Goal: Feedback & Contribution: Leave review/rating

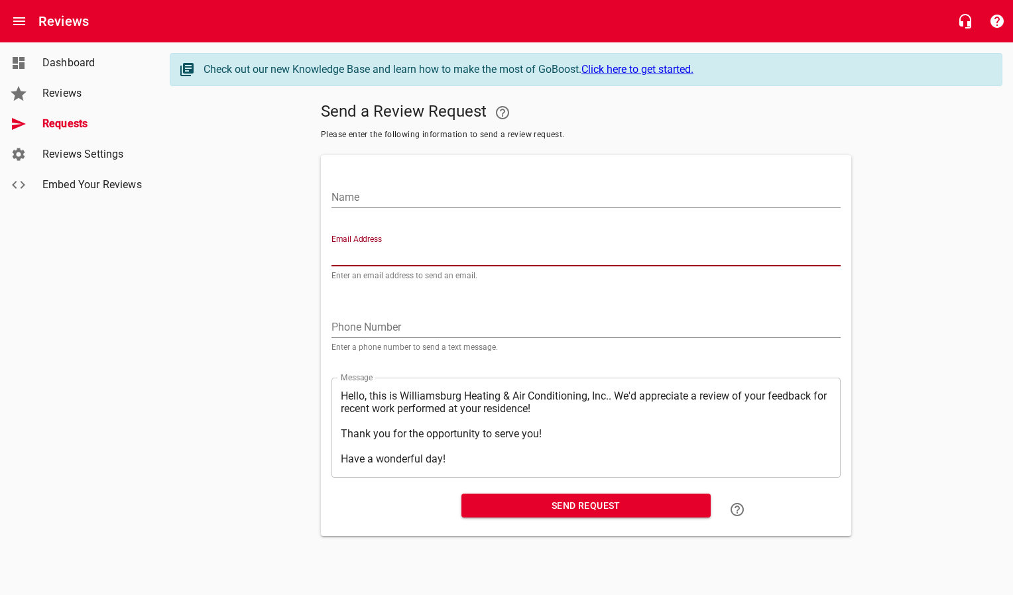
click at [386, 251] on input "Email Address" at bounding box center [585, 255] width 509 height 21
paste input "[PERSON_NAME][EMAIL_ADDRESS][PERSON_NAME][DOMAIN_NAME]"
type input "[PERSON_NAME][EMAIL_ADDRESS][PERSON_NAME][DOMAIN_NAME]"
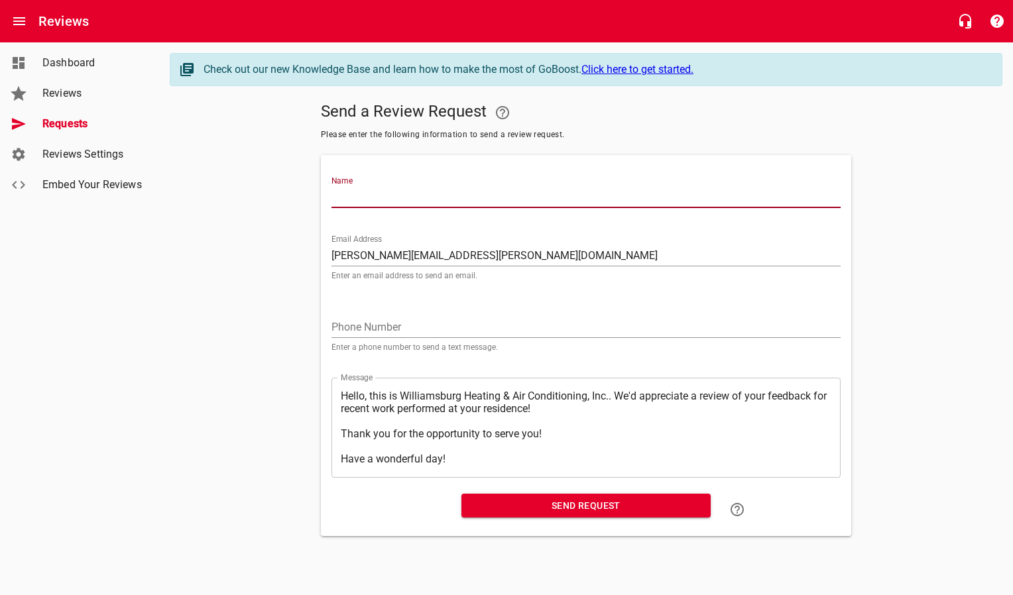
click at [388, 193] on input "Name" at bounding box center [585, 197] width 509 height 21
type input "[PERSON_NAME]"
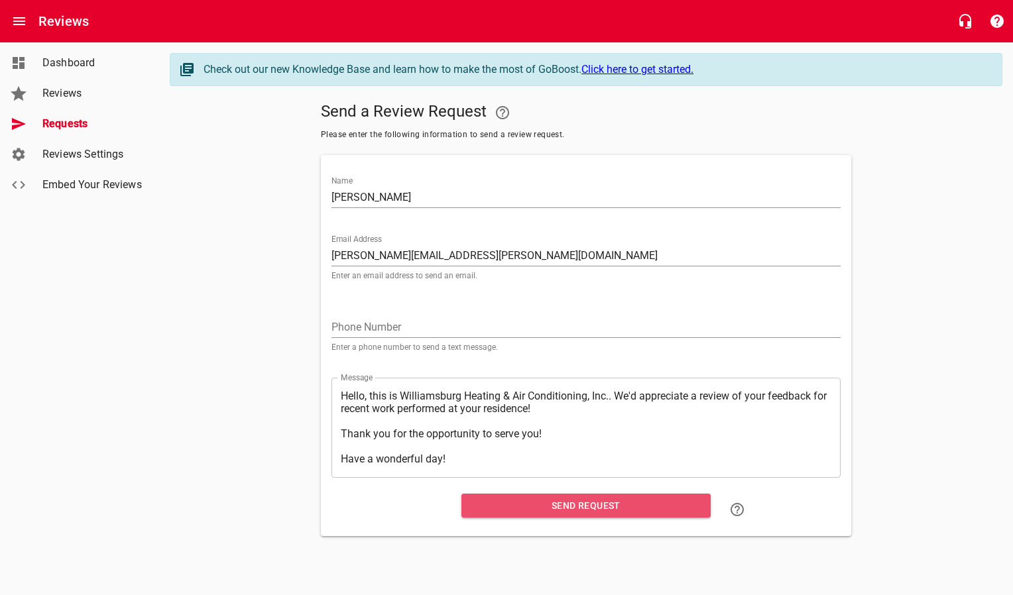
click at [526, 514] on span "Send Request" at bounding box center [586, 506] width 228 height 17
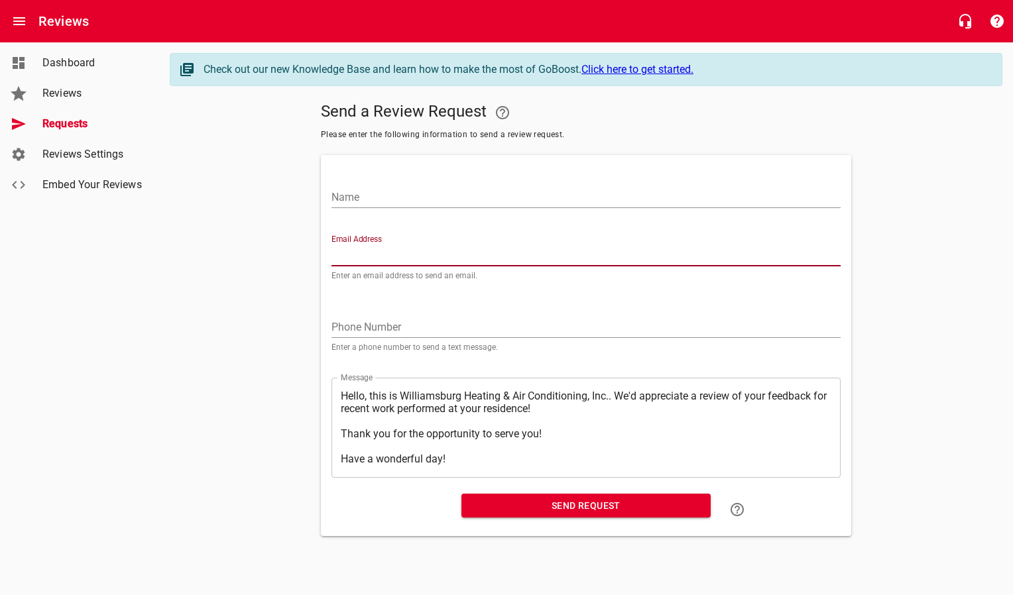
click at [371, 248] on input "Email Address" at bounding box center [585, 255] width 509 height 21
paste input "[EMAIL_ADDRESS][DOMAIN_NAME]"
type input "[EMAIL_ADDRESS][DOMAIN_NAME]"
click at [377, 195] on input "Name" at bounding box center [585, 197] width 509 height 21
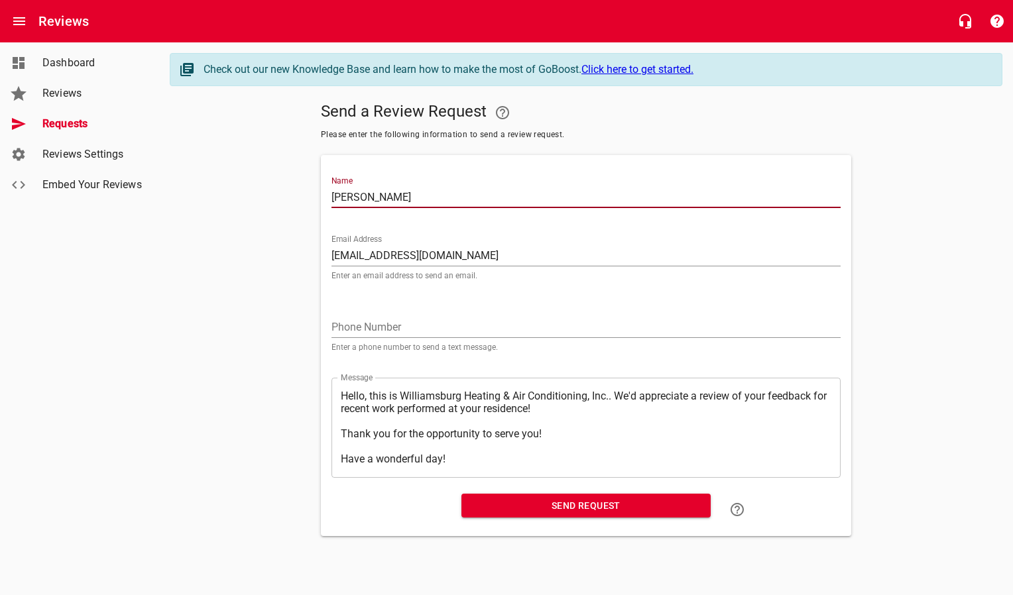
type input "[PERSON_NAME]"
click at [543, 500] on span "Send Request" at bounding box center [586, 506] width 228 height 17
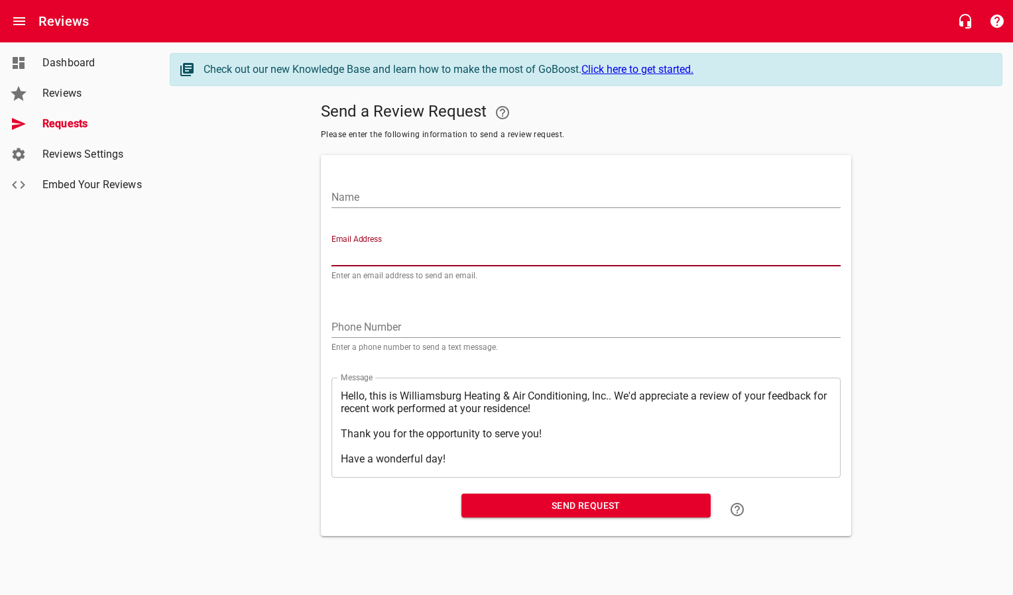
click at [374, 249] on input "Email Address" at bounding box center [585, 255] width 509 height 21
paste input "[EMAIL_ADDRESS][DOMAIN_NAME]"
type input "[EMAIL_ADDRESS][DOMAIN_NAME]"
click at [378, 200] on input "Name" at bounding box center [585, 197] width 509 height 21
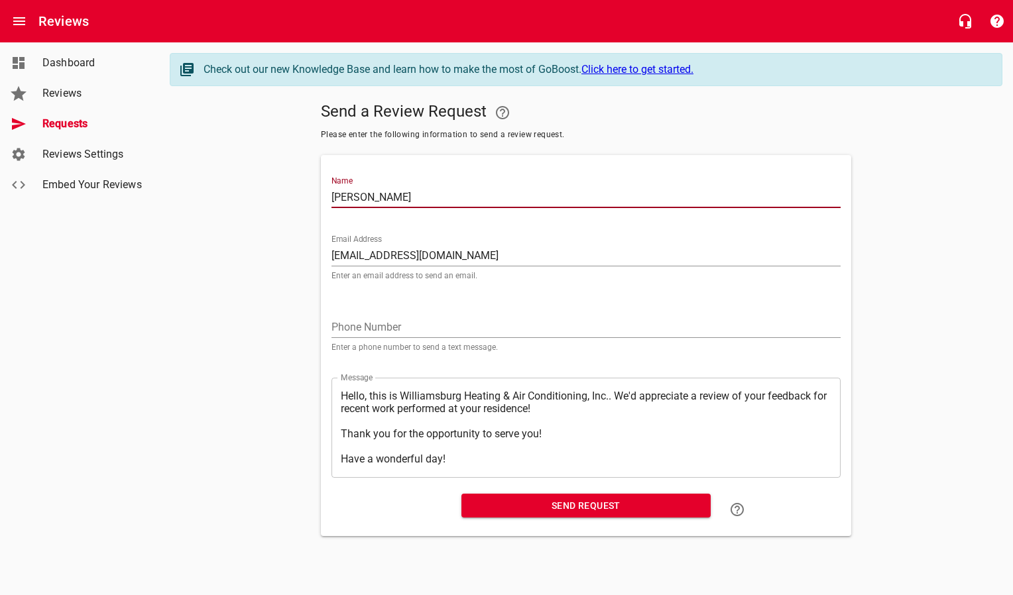
type input "Charles Fox"
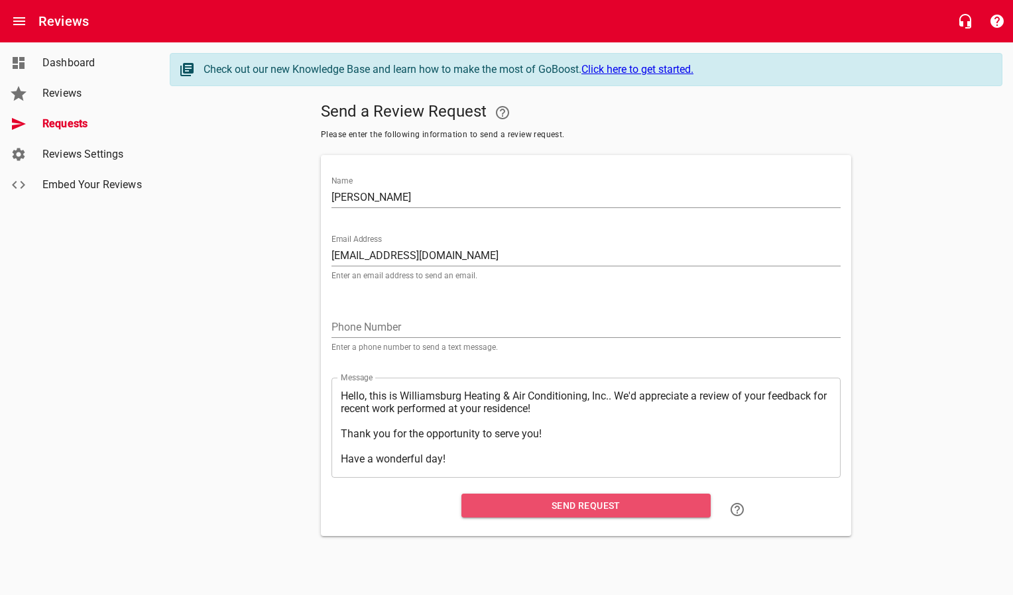
click at [521, 512] on span "Send Request" at bounding box center [586, 506] width 228 height 17
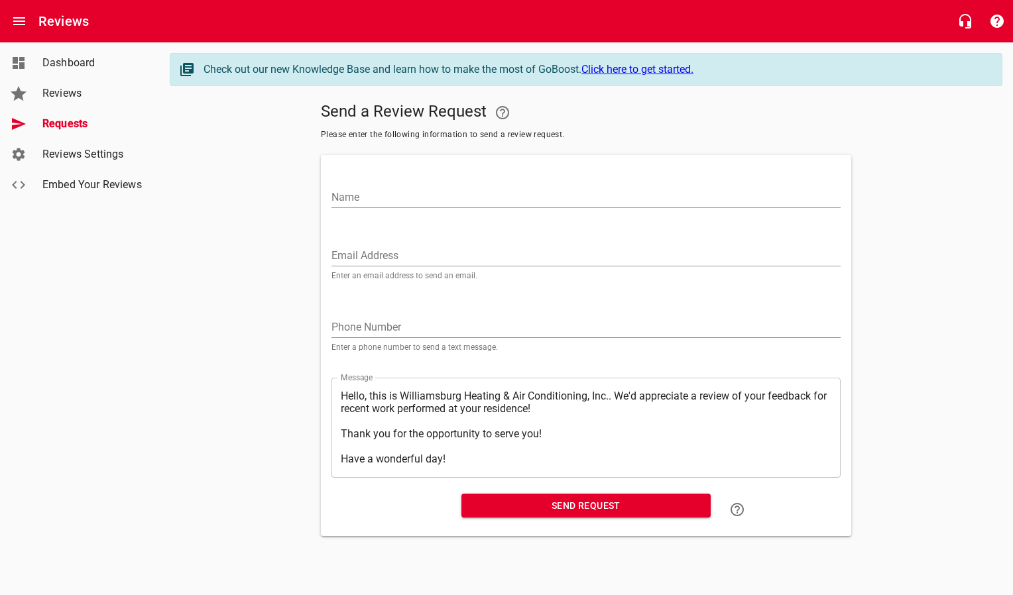
click at [404, 253] on input "Email Address" at bounding box center [585, 255] width 509 height 21
paste input "bmwlott@cox.net"
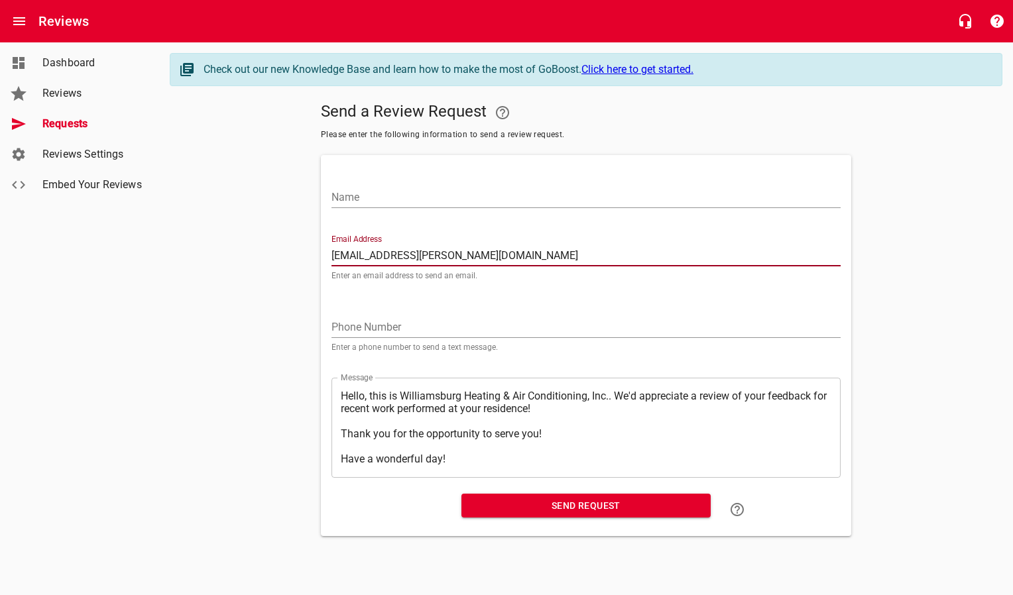
type input "bmwlott@cox.net"
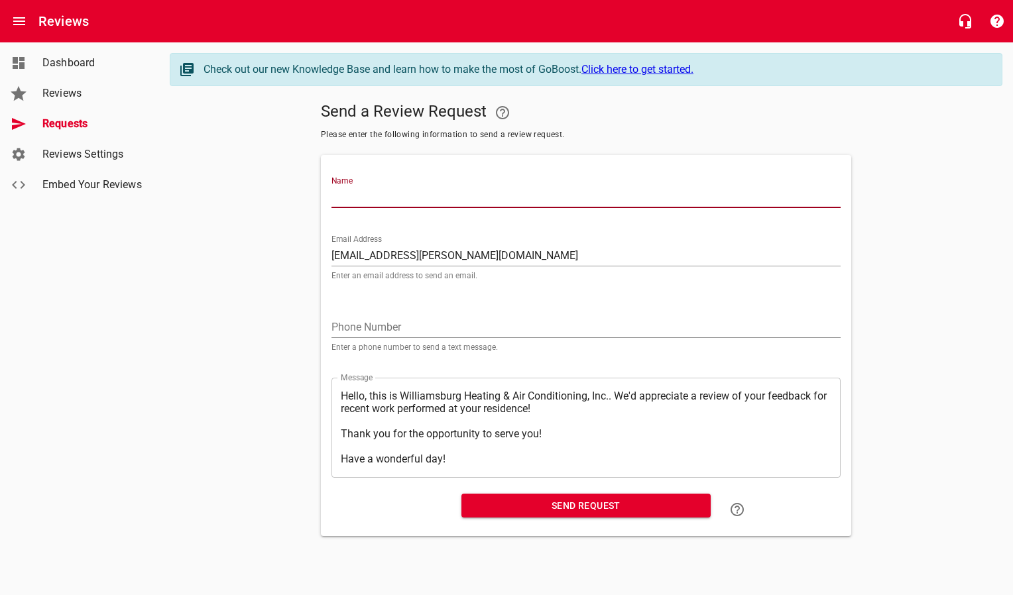
click at [397, 200] on input "Name" at bounding box center [585, 197] width 509 height 21
type input "Michael Lott"
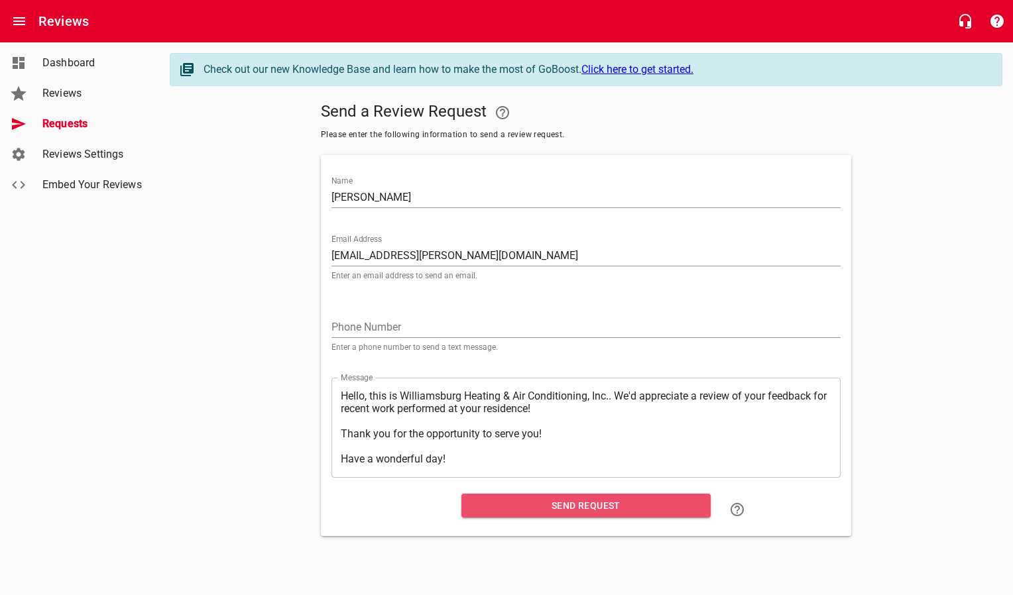
click at [518, 514] on span "Send Request" at bounding box center [586, 506] width 228 height 17
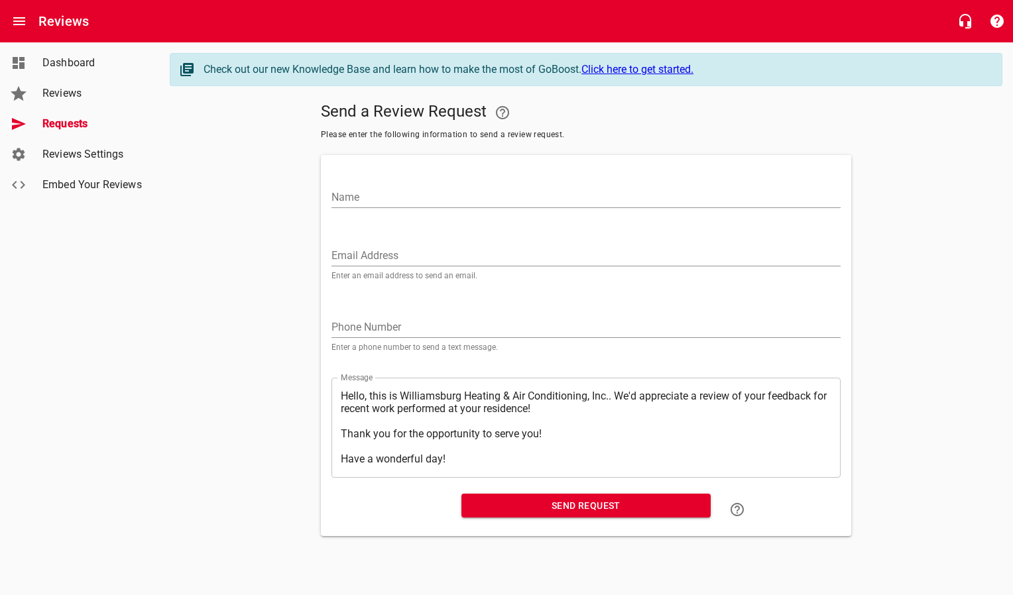
click at [377, 248] on input "Email Address" at bounding box center [585, 255] width 509 height 21
paste input "lcroswell9@gmail.com"
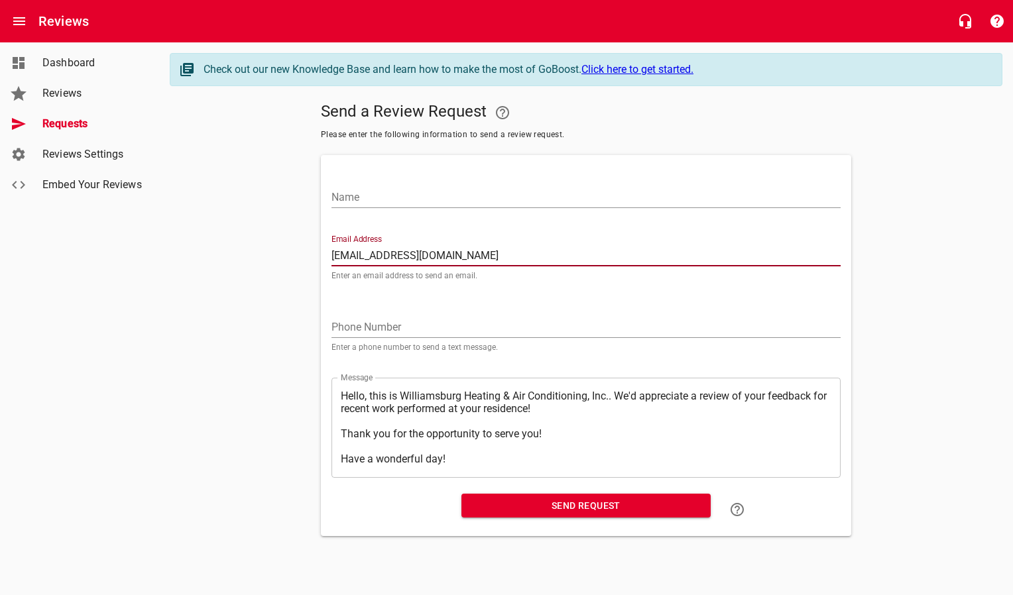
type input "lcroswell9@gmail.com"
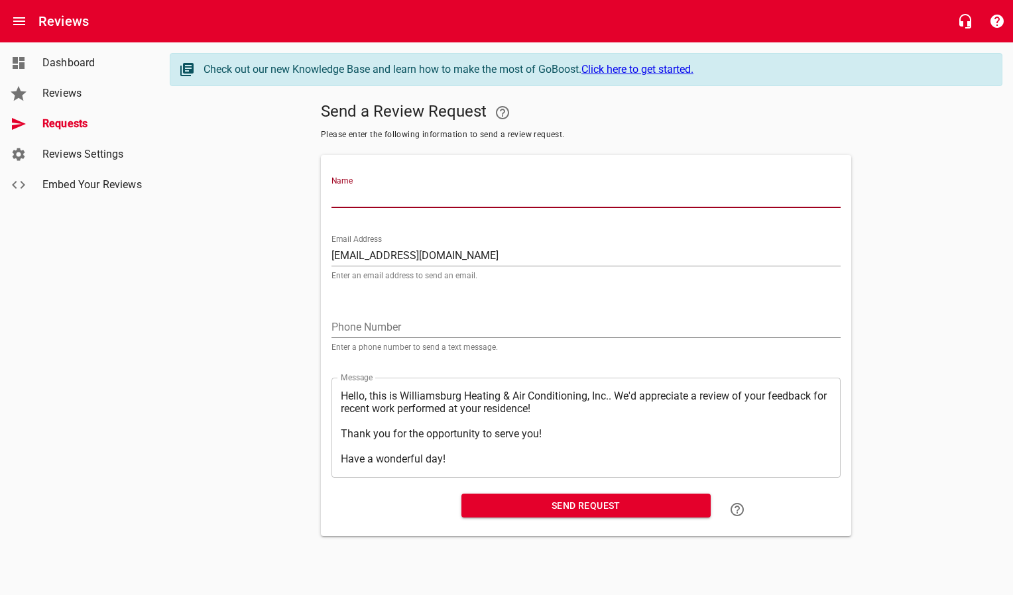
drag, startPoint x: 382, startPoint y: 199, endPoint x: 386, endPoint y: 188, distance: 11.1
click at [382, 198] on input "Name" at bounding box center [585, 197] width 509 height 21
type input "Garry Foster"
click at [534, 511] on span "Send Request" at bounding box center [586, 506] width 228 height 17
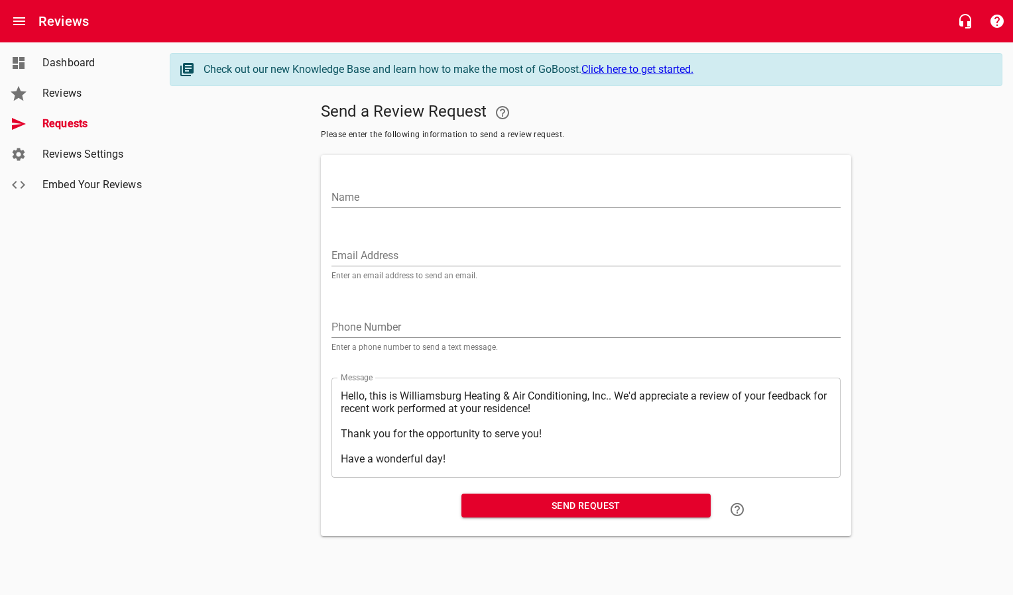
click at [391, 230] on div "Email Address Enter an email address to send an email." at bounding box center [586, 255] width 520 height 72
click at [386, 252] on input "Email Address" at bounding box center [585, 255] width 509 height 21
paste input "bill.cary@gmail.com"
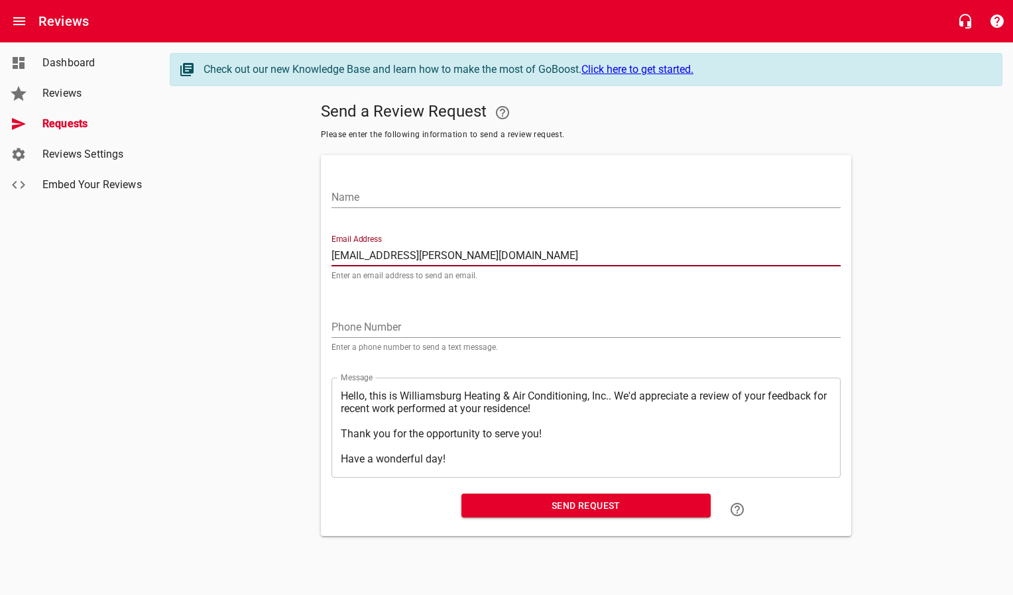
type input "bill.cary@gmail.com"
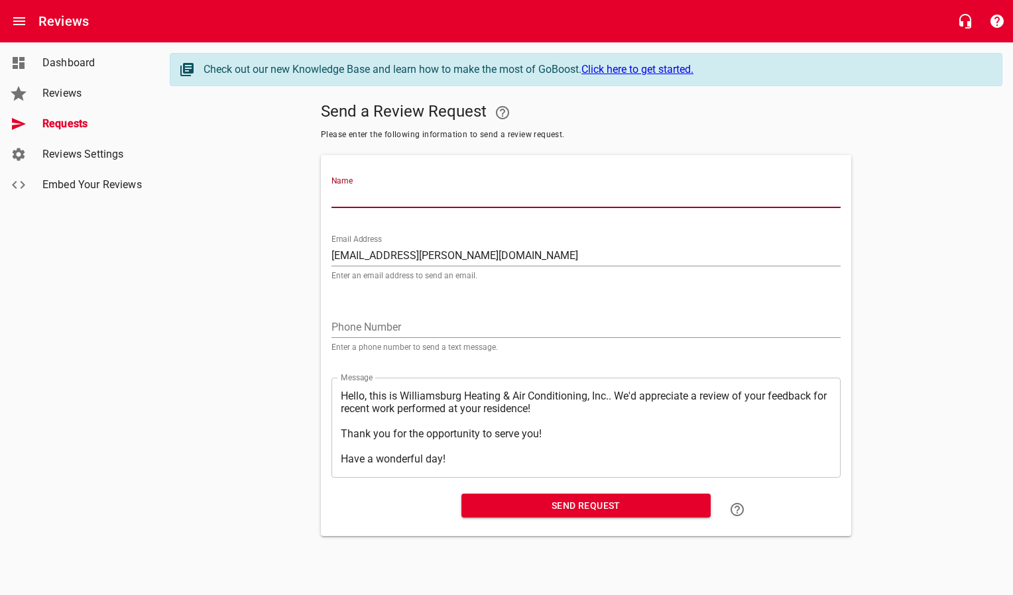
drag, startPoint x: 420, startPoint y: 206, endPoint x: 419, endPoint y: 198, distance: 8.7
click at [420, 202] on input "Name" at bounding box center [585, 197] width 509 height 21
type input "Charles Cary"
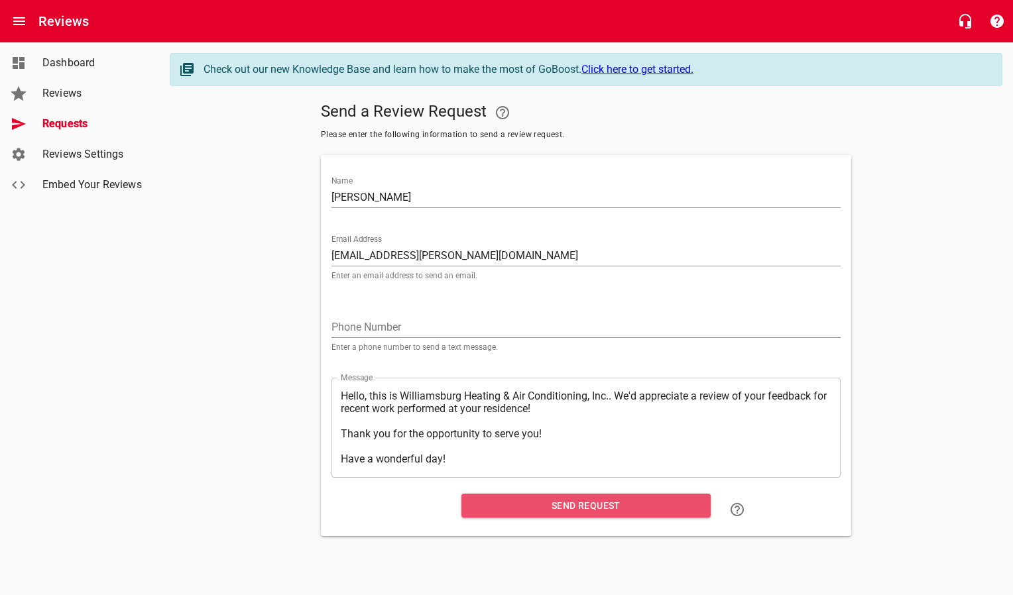
click at [541, 500] on span "Send Request" at bounding box center [586, 506] width 228 height 17
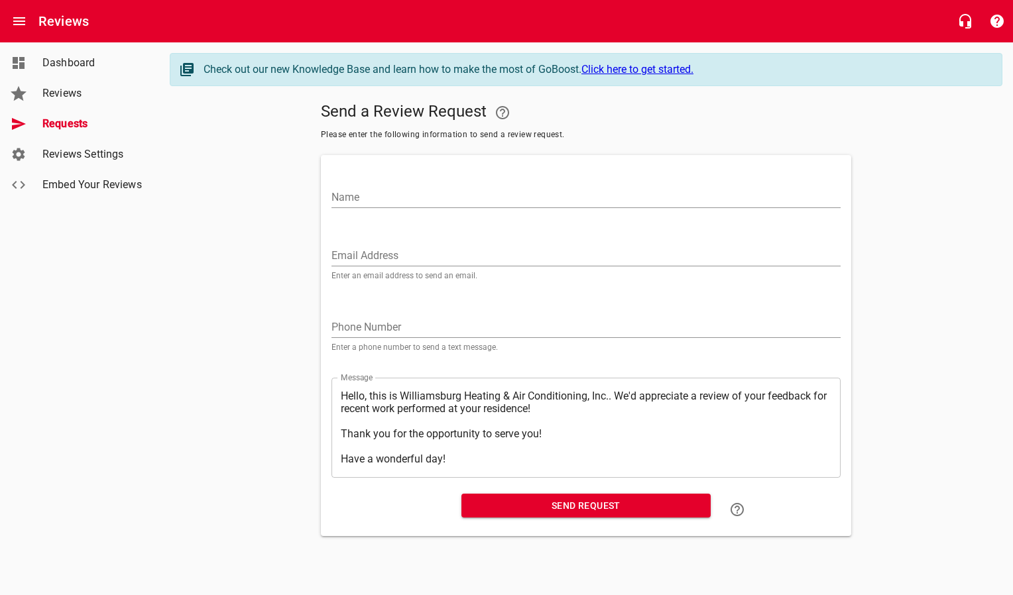
click at [414, 260] on input "Email Address" at bounding box center [585, 255] width 509 height 21
paste input "nmf@widomaker.com"
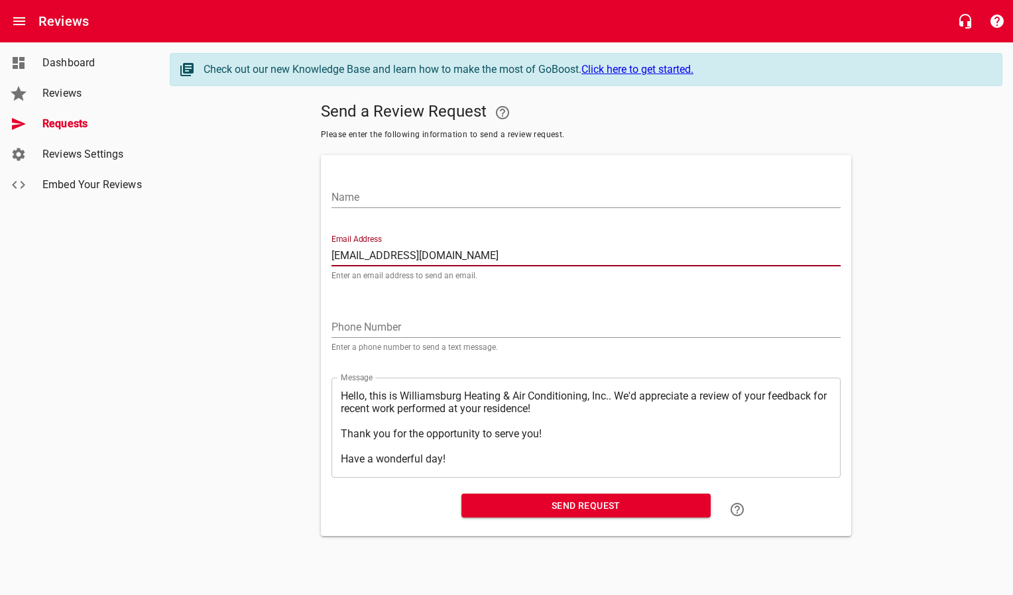
type input "nmf@widomaker.com"
click at [429, 202] on input "Name" at bounding box center [585, 197] width 509 height 21
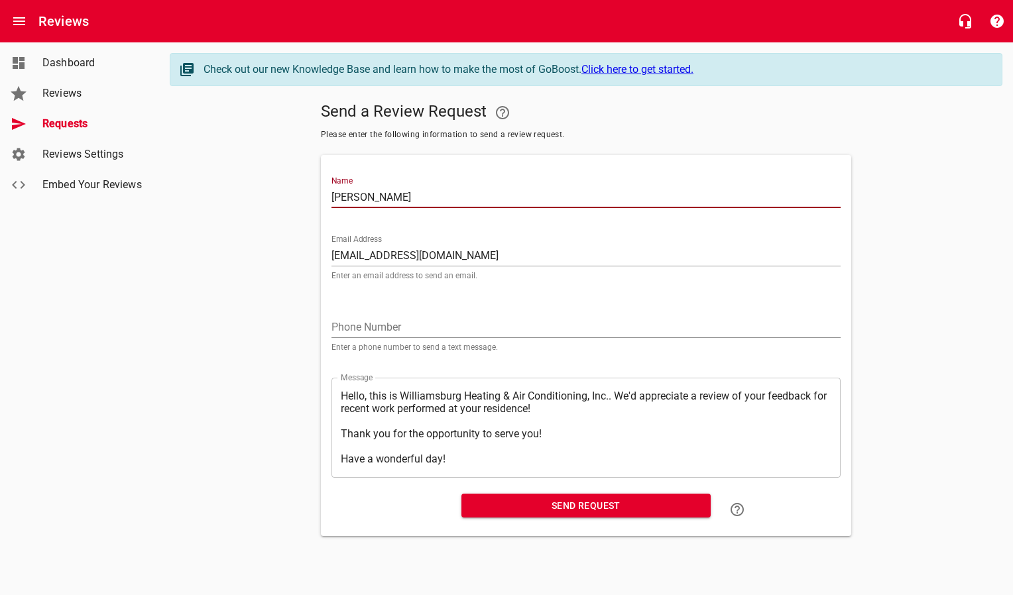
type input "Nancy Fogarty"
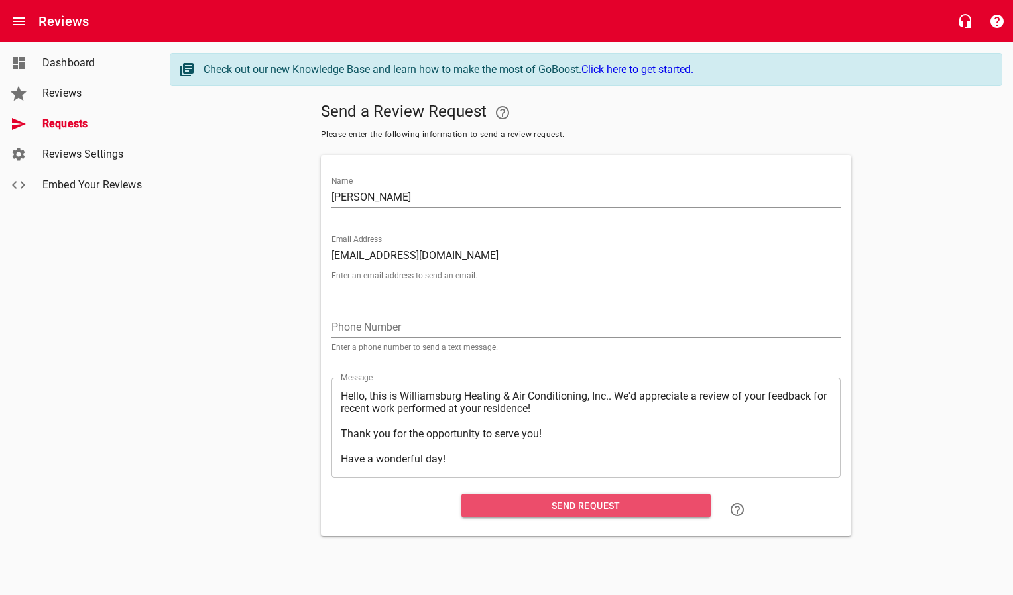
click at [586, 505] on span "Send Request" at bounding box center [586, 506] width 228 height 17
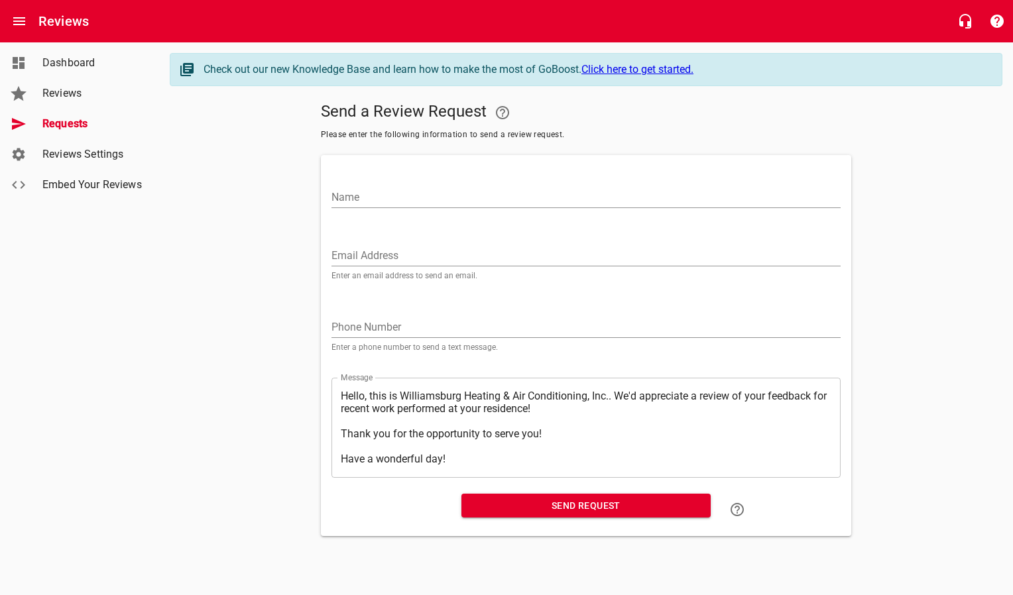
click at [418, 250] on input "Email Address" at bounding box center [585, 255] width 509 height 21
paste input "amerikadavis@gmail.com"
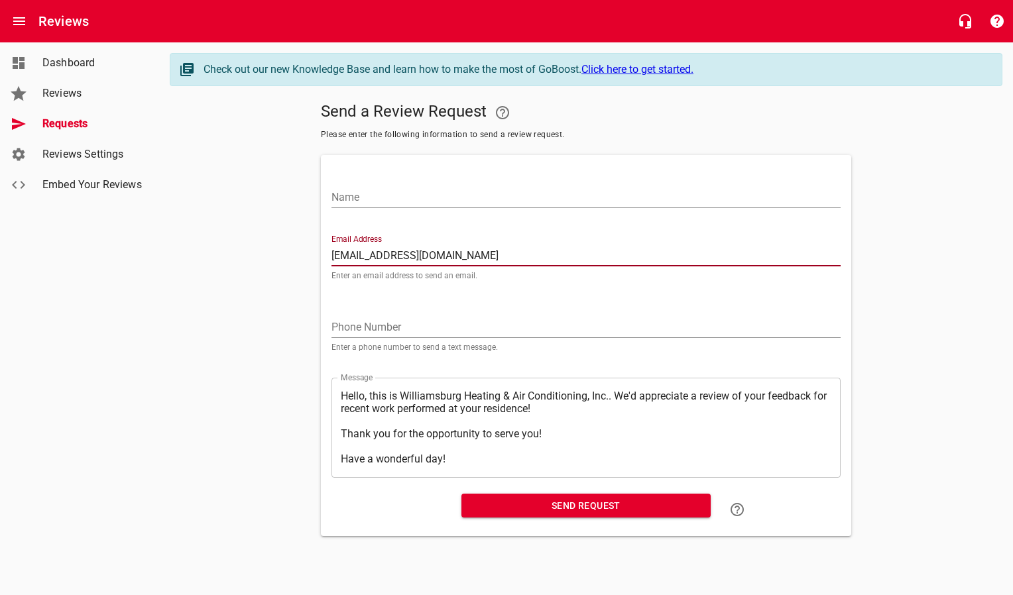
type input "amerikadavis@gmail.com"
click at [418, 198] on input "Name" at bounding box center [585, 197] width 509 height 21
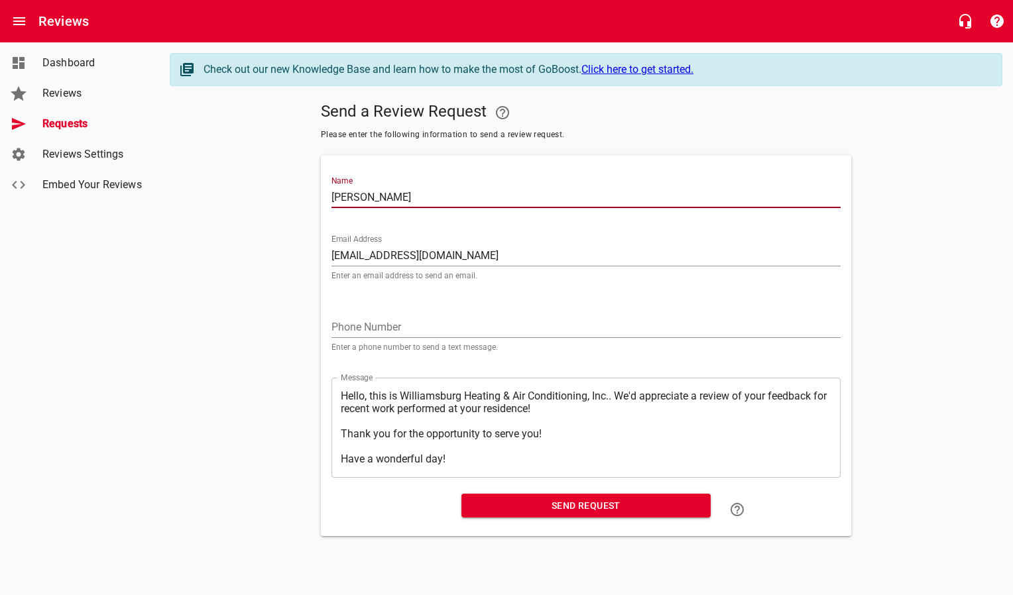
type input "Thomas Davis"
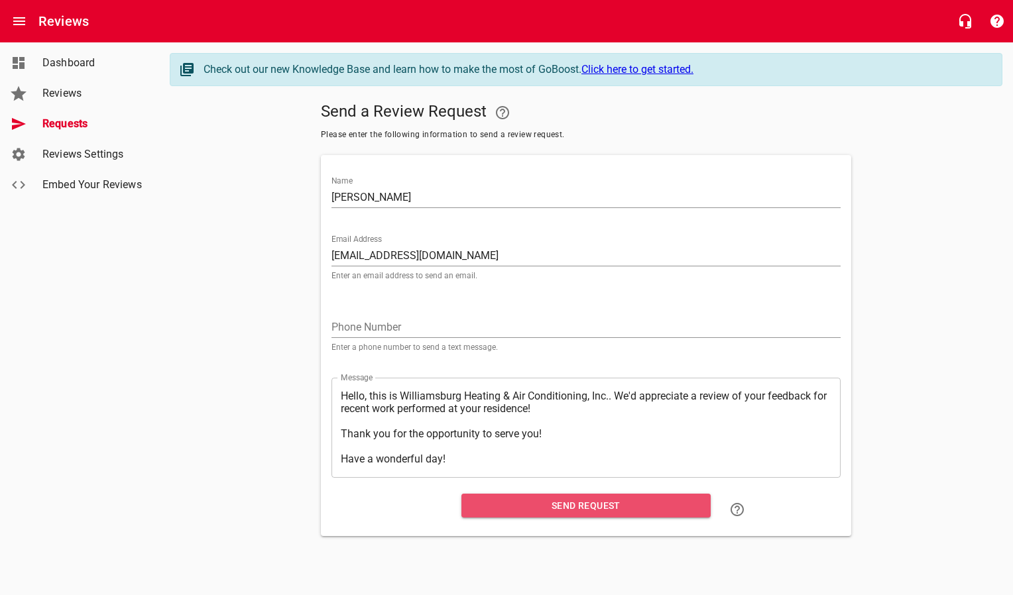
click at [506, 508] on span "Send Request" at bounding box center [586, 506] width 228 height 17
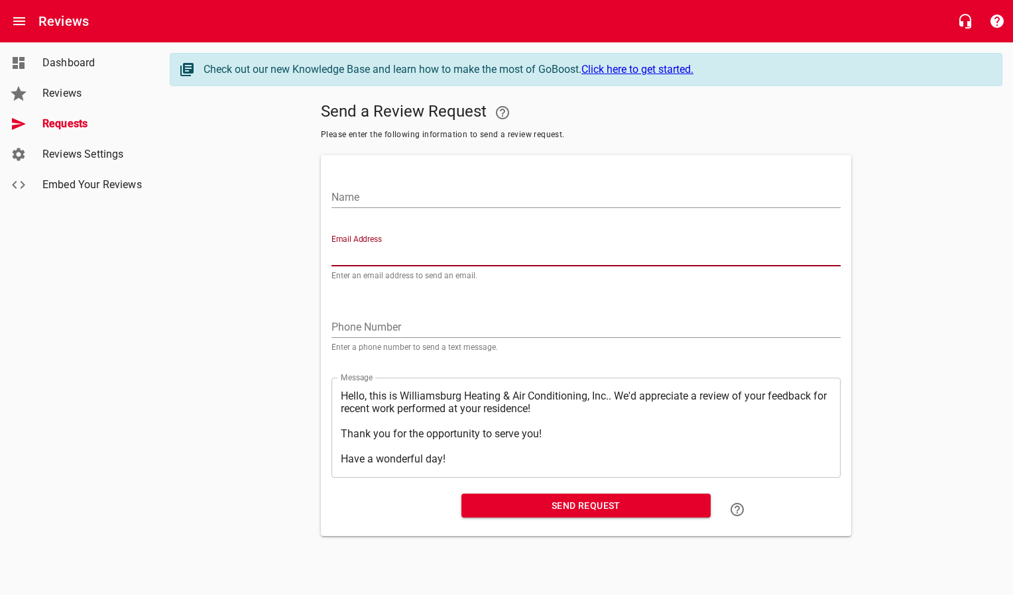
click at [467, 257] on input "Email Address" at bounding box center [585, 255] width 509 height 21
paste input "jmsimmons9616@gmail.com"
type input "jmsimmons9616@gmail.com"
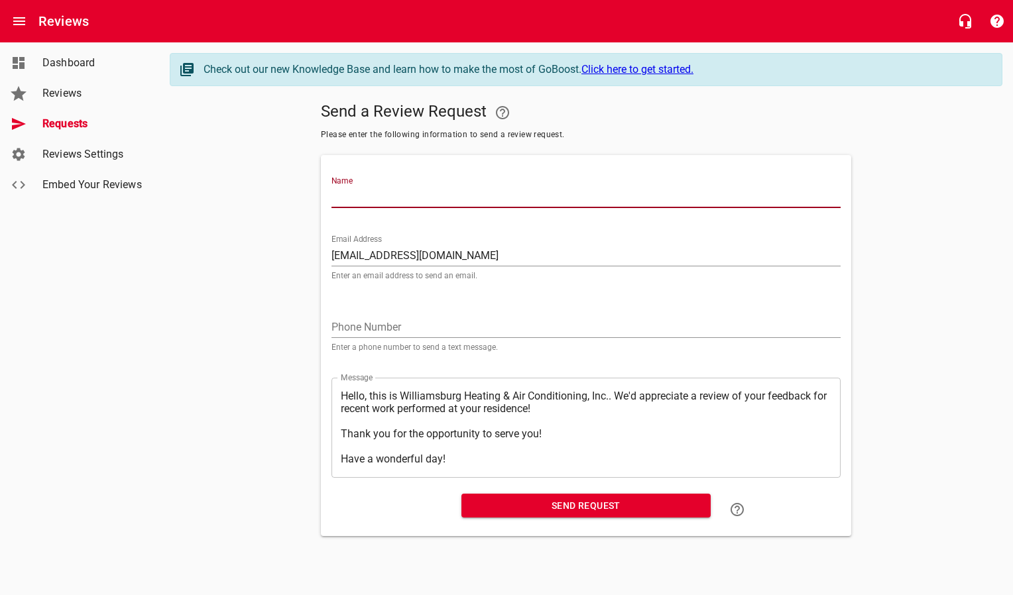
click at [459, 196] on input "Name" at bounding box center [585, 197] width 509 height 21
type input "John Simmons"
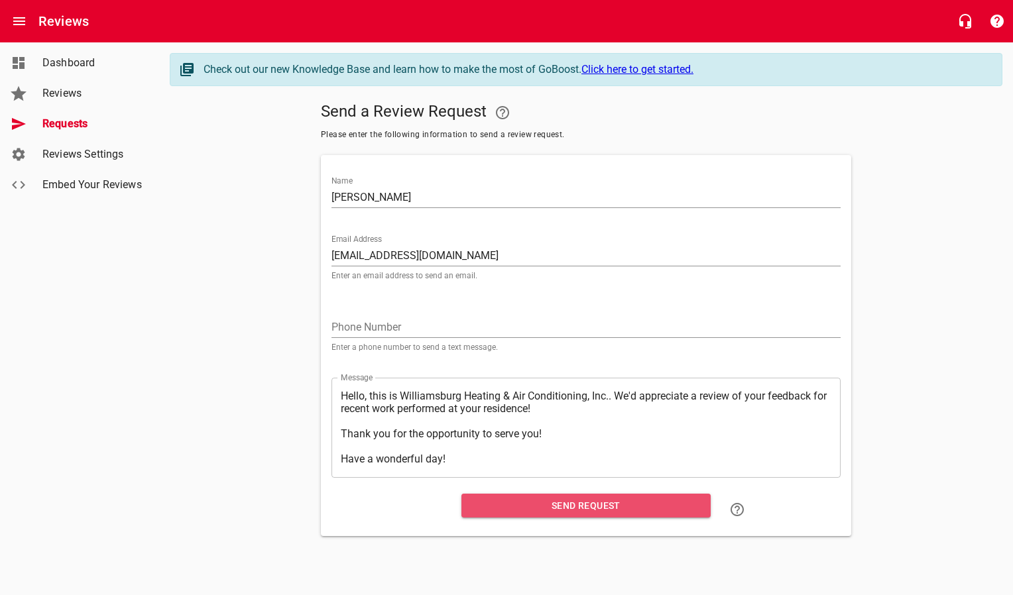
click at [524, 499] on span "Send Request" at bounding box center [586, 506] width 228 height 17
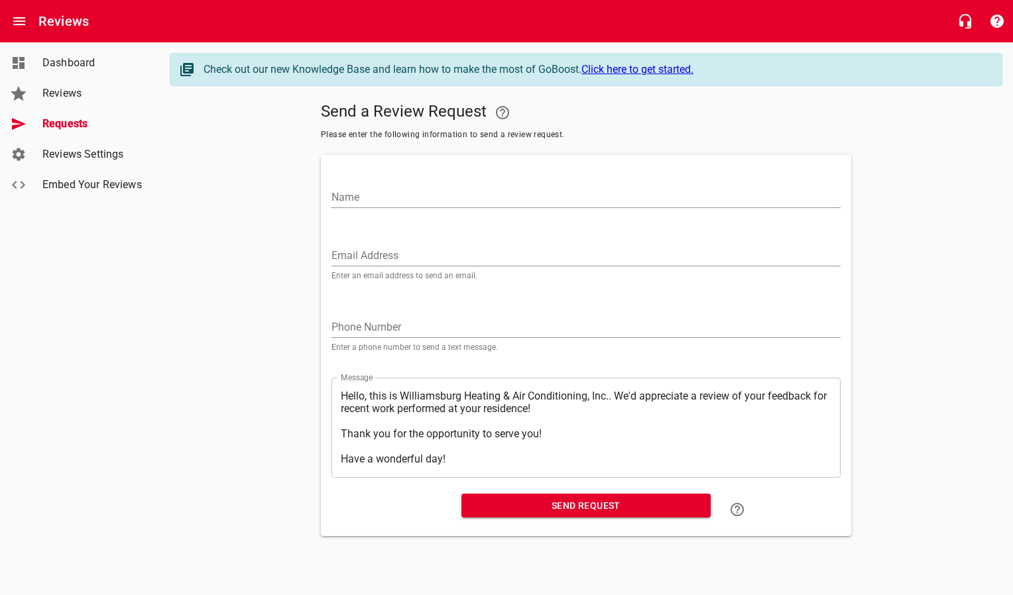
click at [386, 250] on input "Email Address" at bounding box center [585, 255] width 509 height 21
paste input "[EMAIL_ADDRESS][PERSON_NAME][DOMAIN_NAME]"
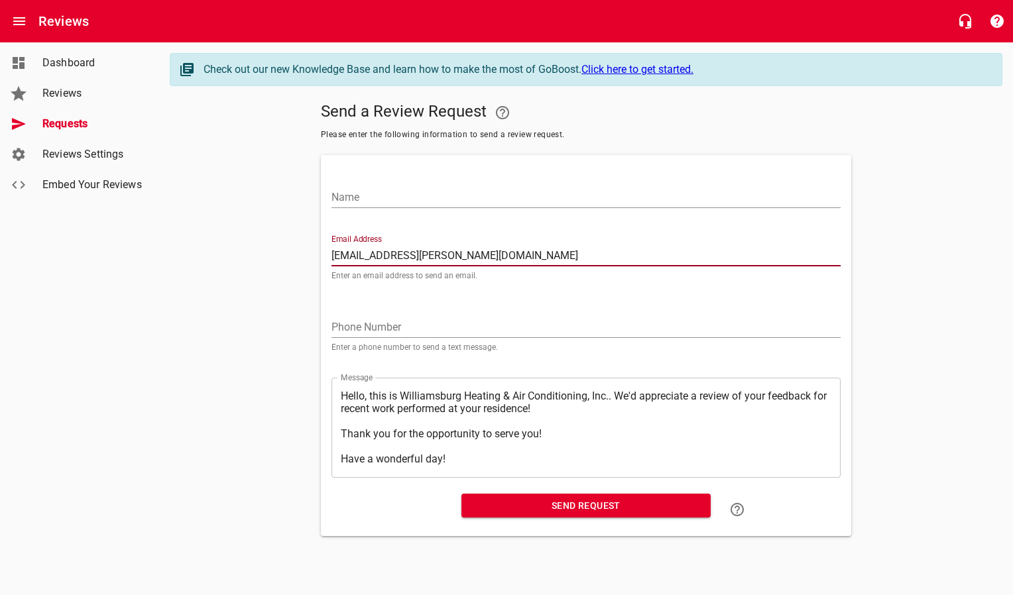
type input "[EMAIL_ADDRESS][PERSON_NAME][DOMAIN_NAME]"
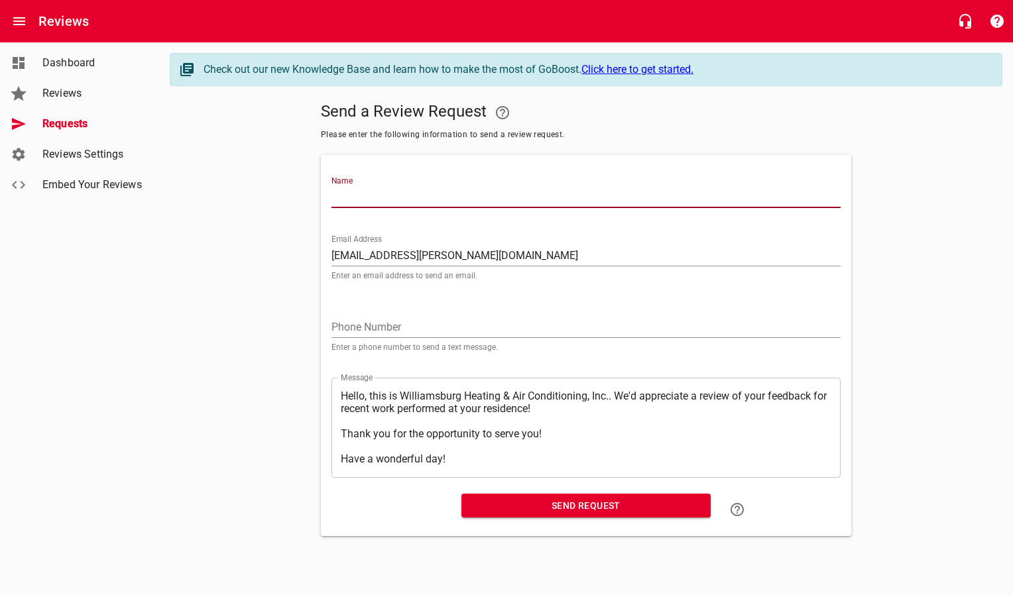
click at [404, 196] on input "Name" at bounding box center [585, 197] width 509 height 21
type input "[PERSON_NAME]"
click at [490, 502] on span "Send Request" at bounding box center [586, 506] width 228 height 17
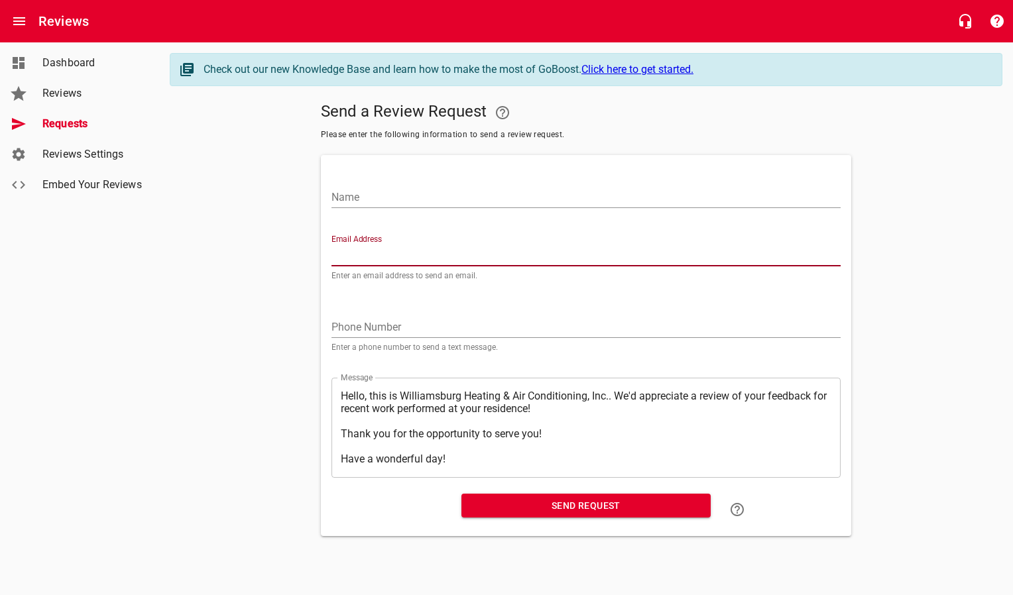
click at [430, 252] on input "Email Address" at bounding box center [585, 255] width 509 height 21
paste input "ken4158@yahoo.com"
type input "ken4158@yahoo.com"
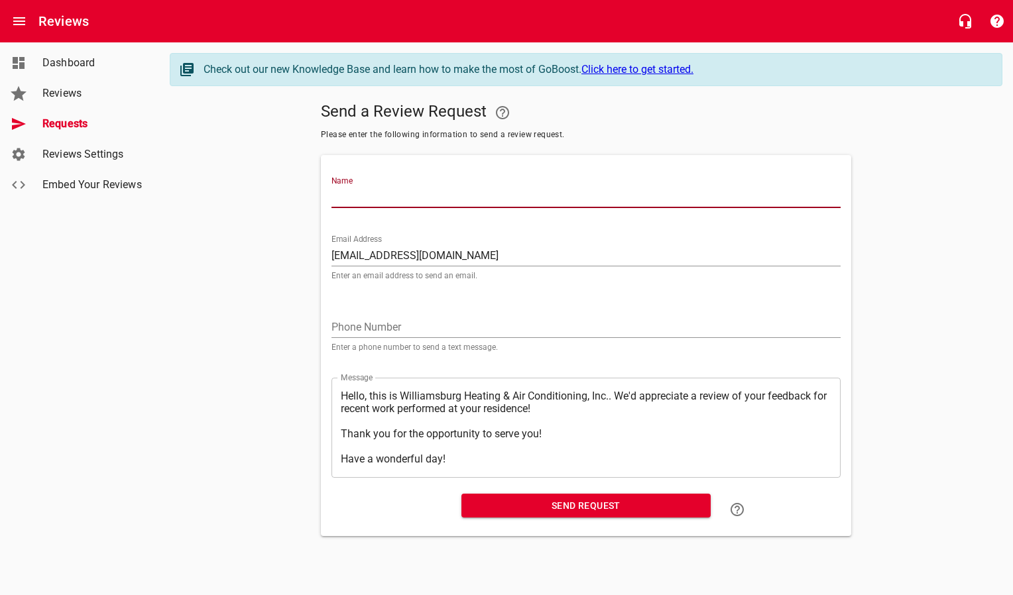
click at [427, 196] on input "Name" at bounding box center [585, 197] width 509 height 21
type input "Kenneth & Sonya Miles"
click at [506, 505] on span "Send Request" at bounding box center [586, 506] width 228 height 17
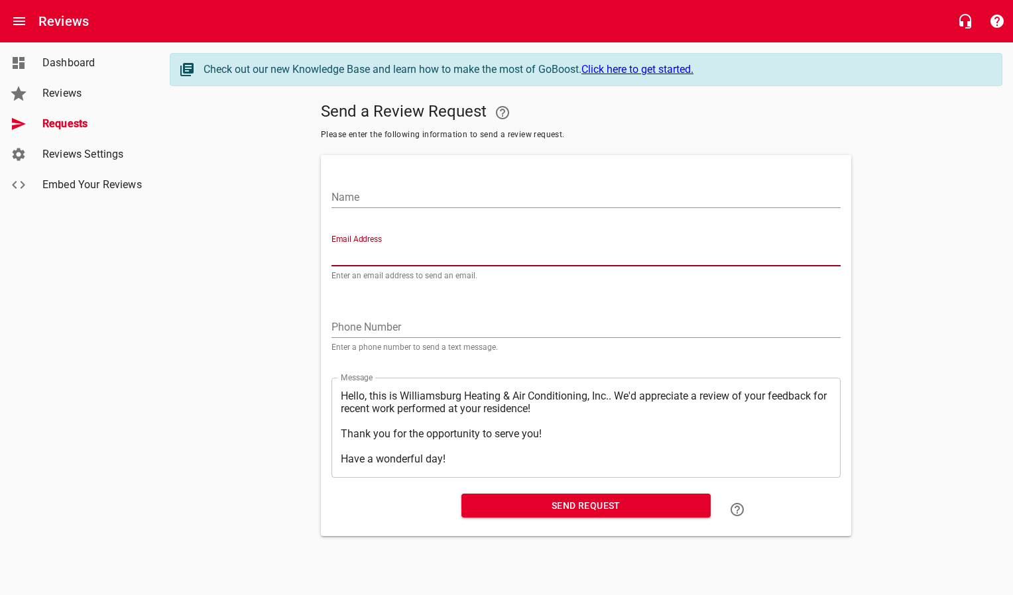
click at [373, 258] on input "Email Address" at bounding box center [585, 255] width 509 height 21
paste input "4wards@cox.net"
type input "4wards@cox.net"
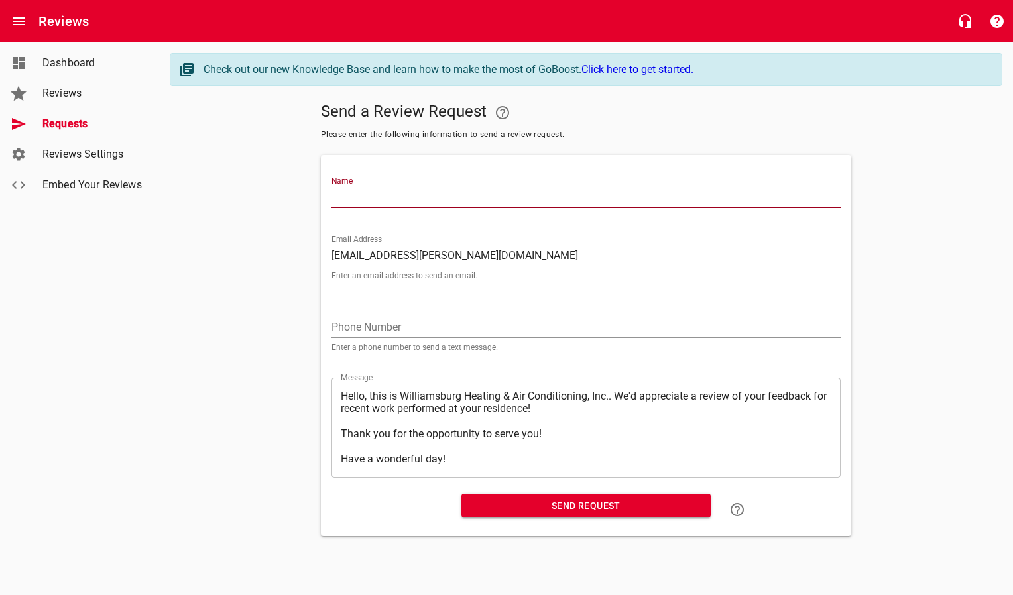
click at [382, 189] on input "Name" at bounding box center [585, 197] width 509 height 21
type input "James Ward"
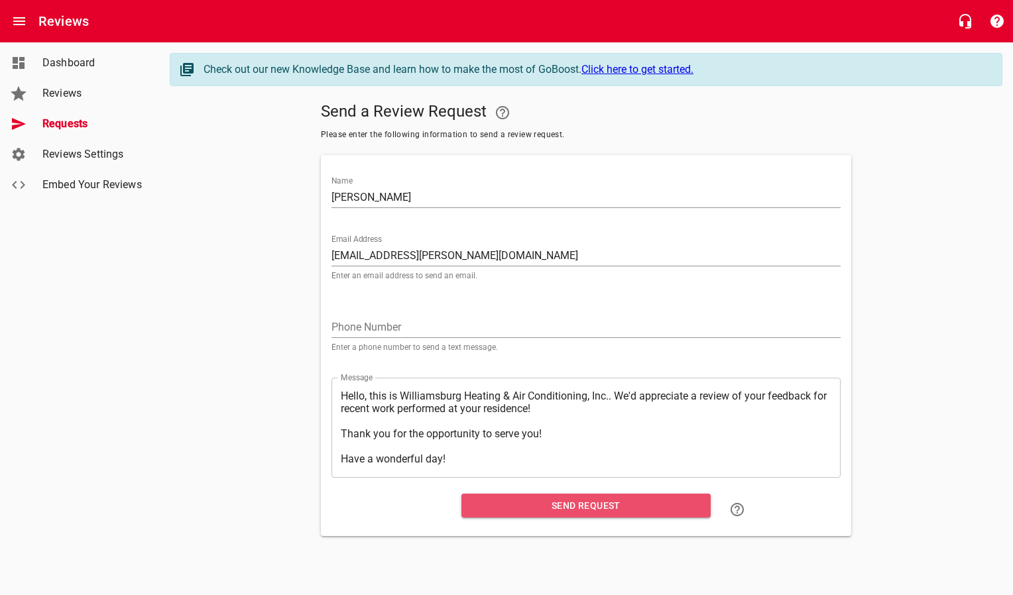
click at [552, 499] on span "Send Request" at bounding box center [586, 506] width 228 height 17
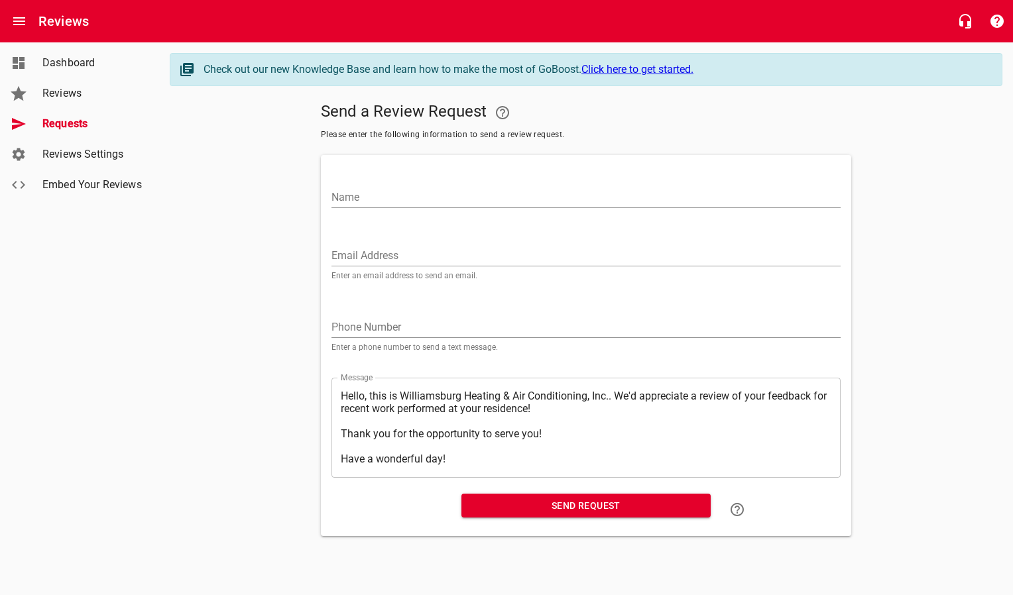
click at [407, 248] on input "Email Address" at bounding box center [585, 255] width 509 height 21
paste input "corcom@cox.net"
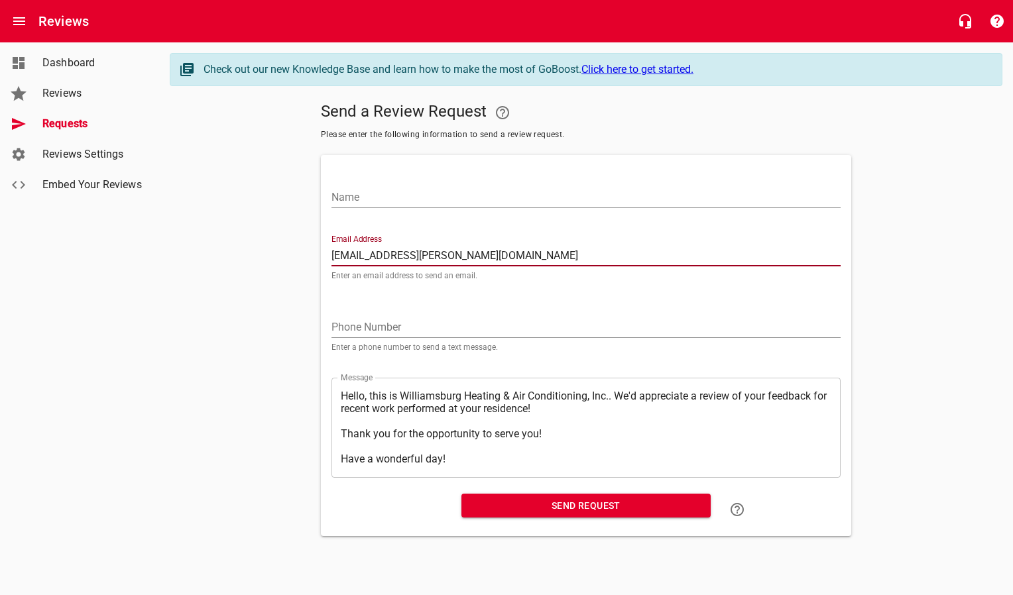
type input "corcom@cox.net"
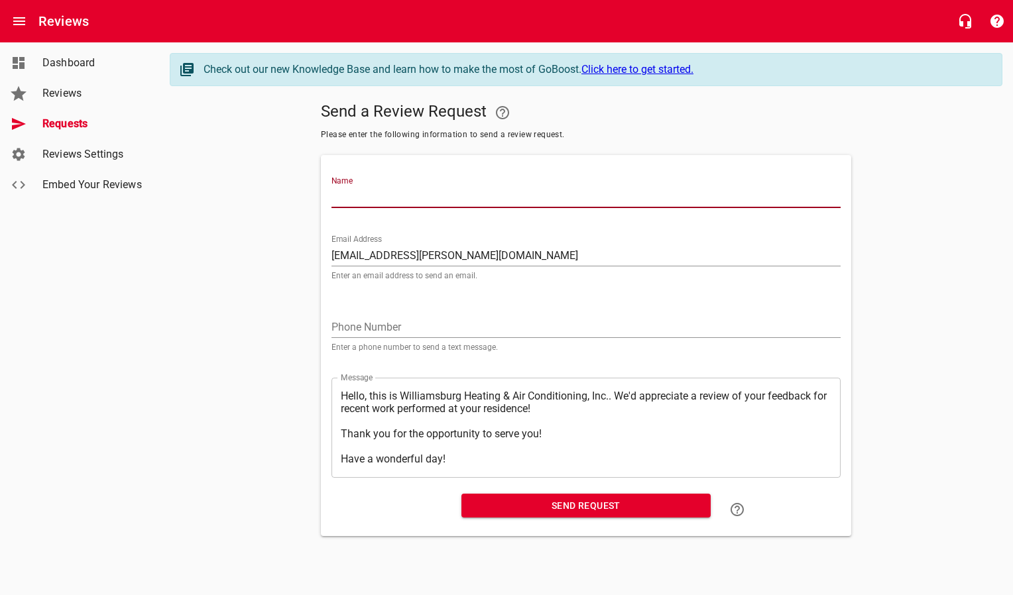
click at [409, 205] on input "Name" at bounding box center [585, 197] width 509 height 21
type input "Jorge Cordova"
click at [478, 498] on span "Send Request" at bounding box center [586, 506] width 228 height 17
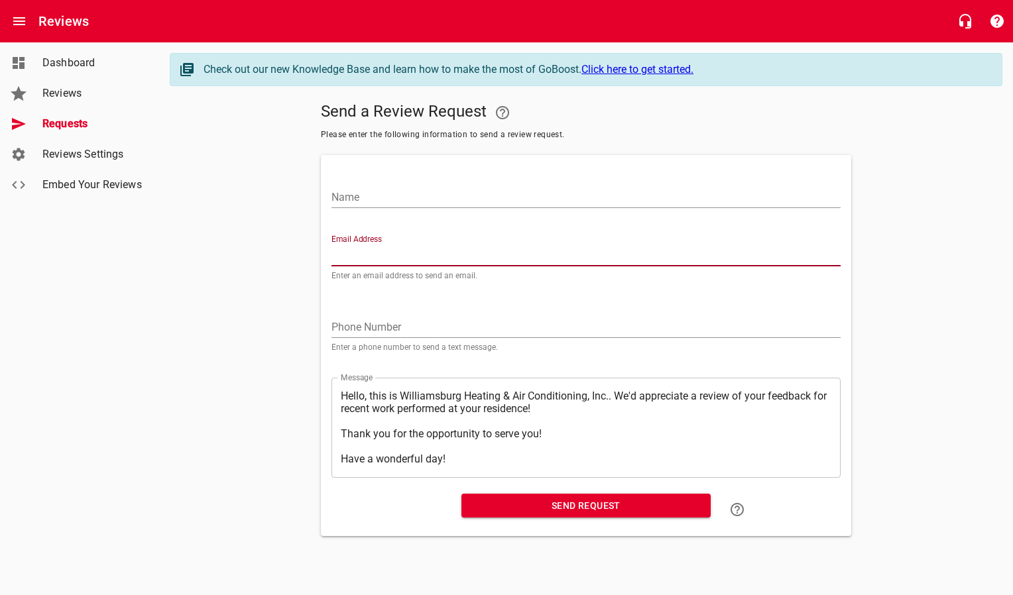
click at [379, 252] on input "Email Address" at bounding box center [585, 255] width 509 height 21
paste input "richmondmodels@gmail.com"
type input "richmondmodels@gmail.com"
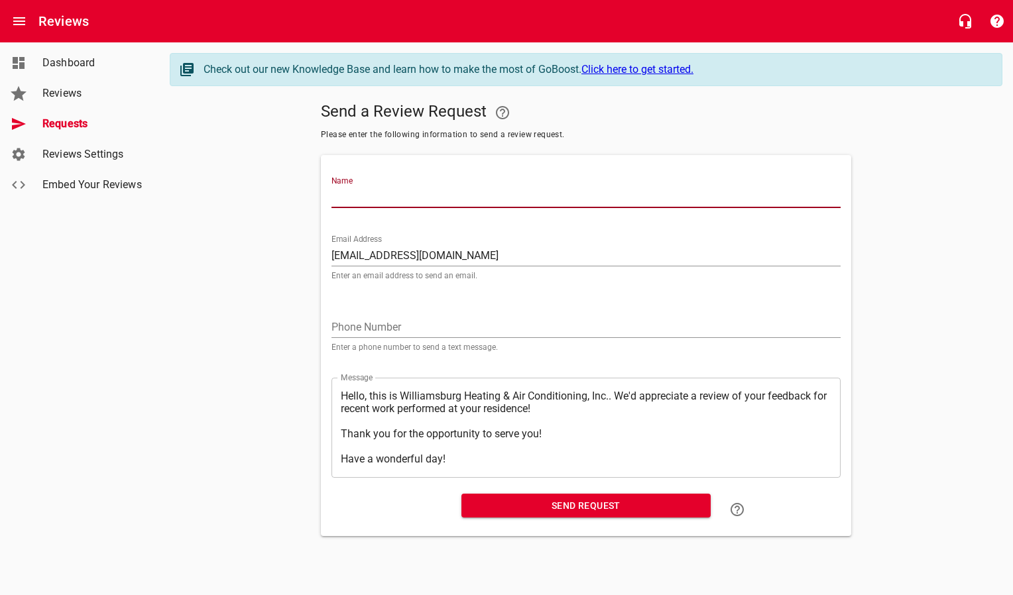
click at [410, 198] on input "Name" at bounding box center [585, 197] width 509 height 21
type input "Bryan Dail"
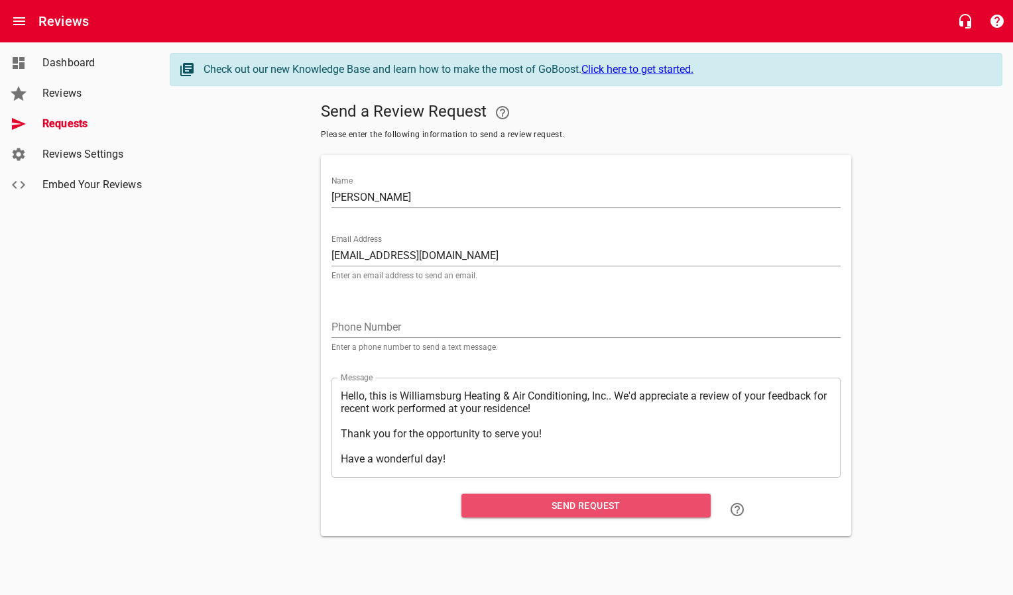
click at [516, 502] on span "Send Request" at bounding box center [586, 506] width 228 height 17
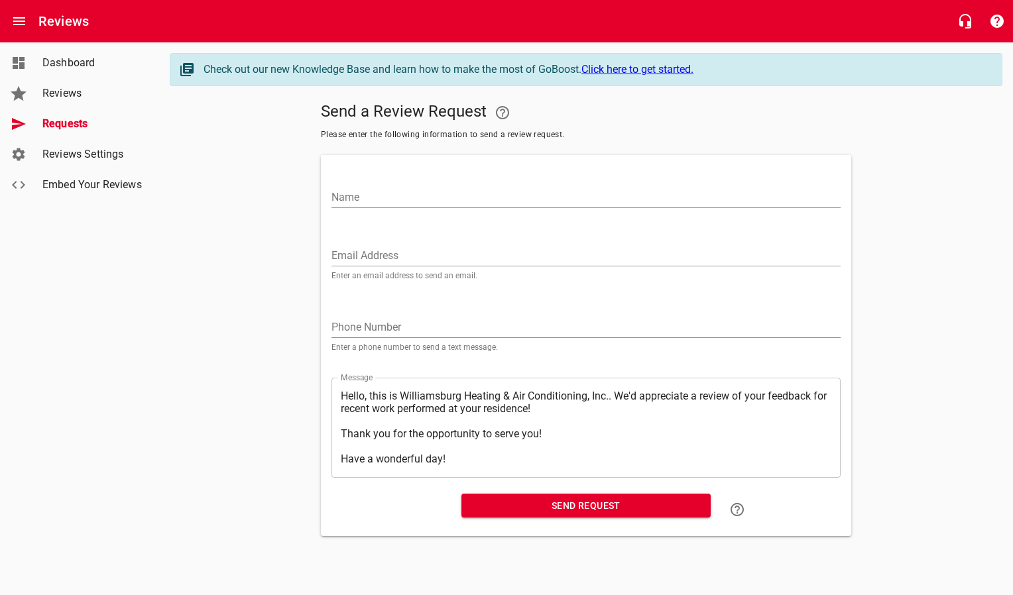
click at [361, 260] on input "Email Address" at bounding box center [585, 255] width 509 height 21
paste input "maleyasam99@gmail.com"
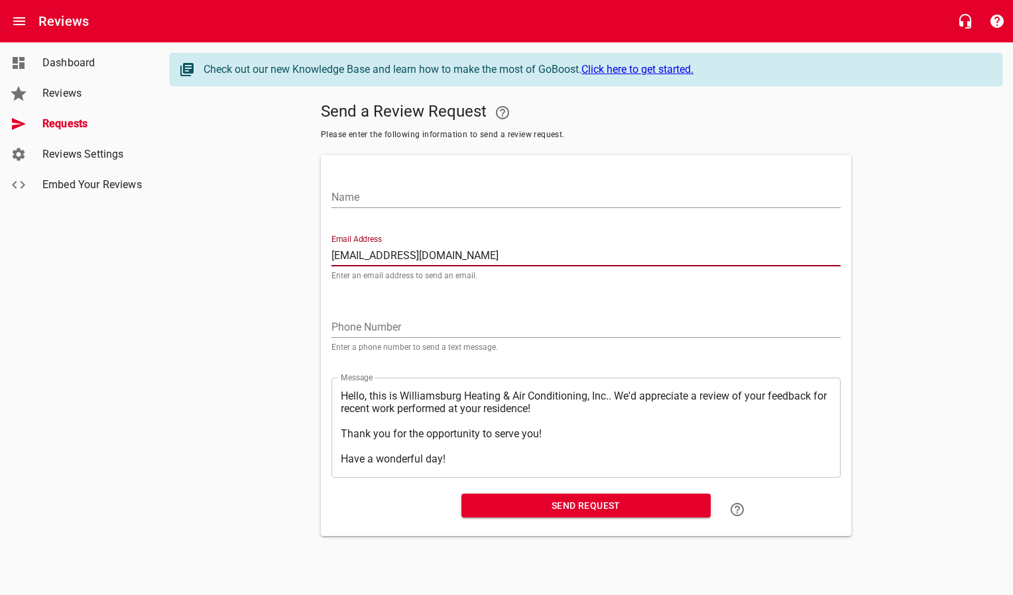
type input "maleyasam99@gmail.com"
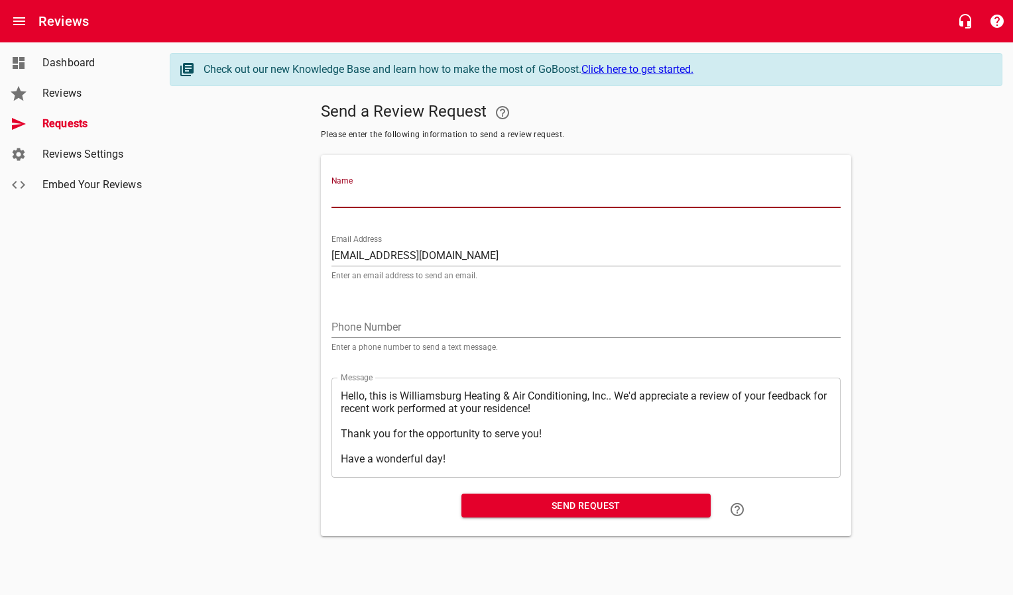
click at [382, 203] on input "Name" at bounding box center [585, 197] width 509 height 21
type input "Richard Fleisher"
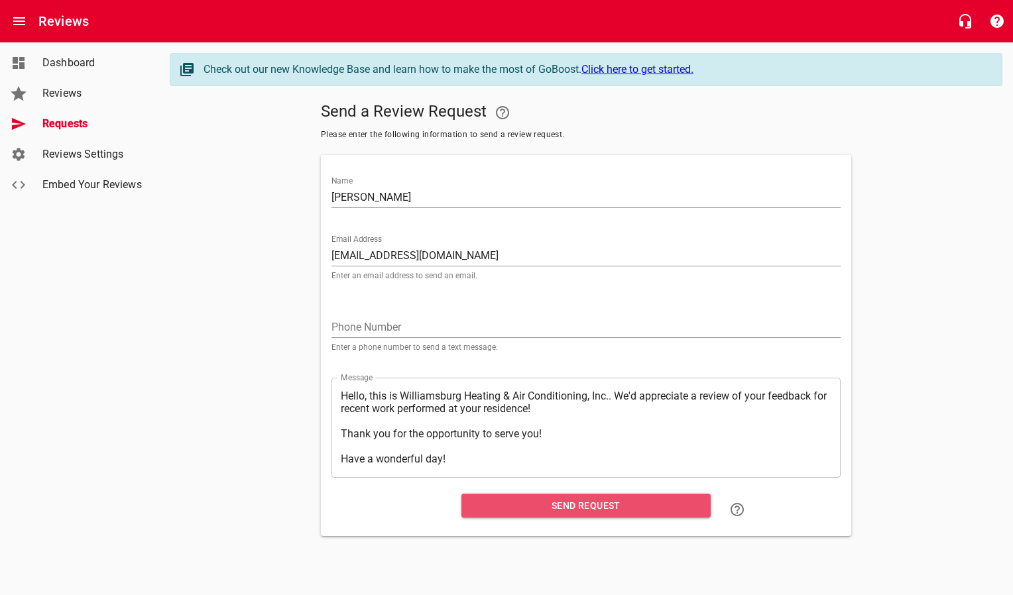
click at [544, 509] on span "Send Request" at bounding box center [586, 506] width 228 height 17
